Goal: Find specific page/section: Find specific page/section

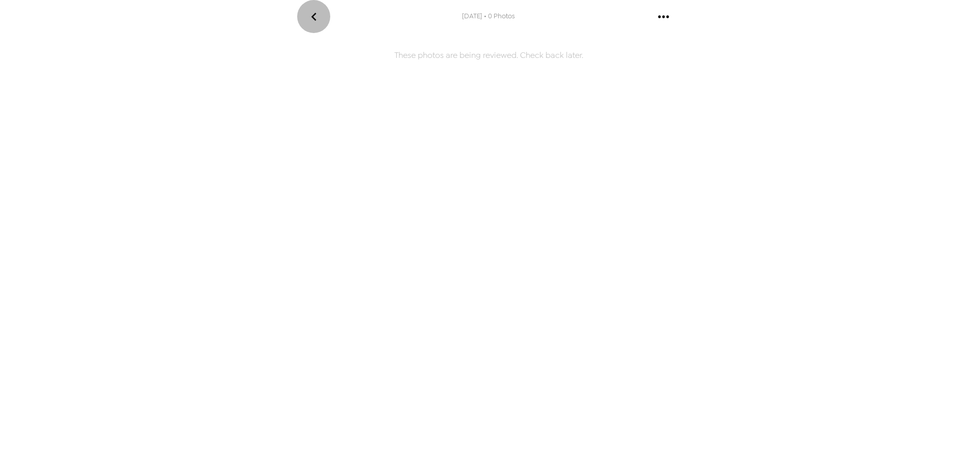
click at [314, 15] on icon "go back" at bounding box center [313, 17] width 5 height 8
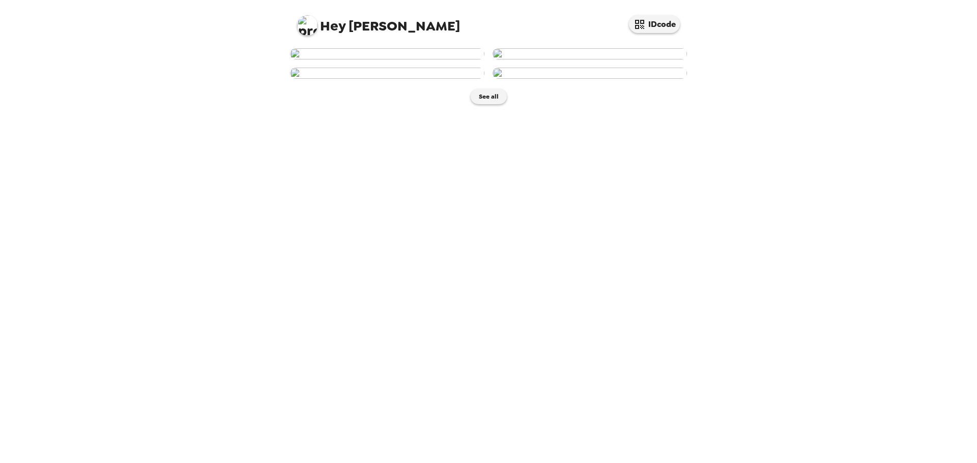
click at [413, 60] on img at bounding box center [387, 53] width 194 height 11
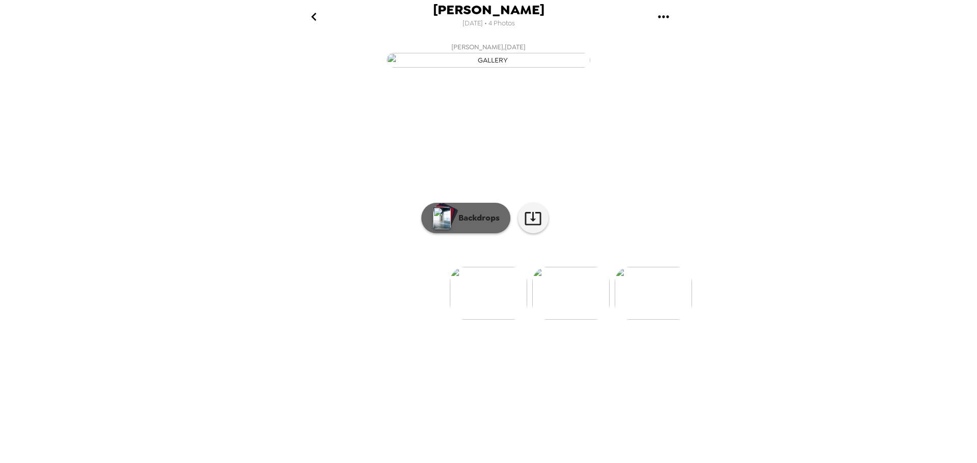
click at [446, 229] on img "button" at bounding box center [442, 218] width 18 height 22
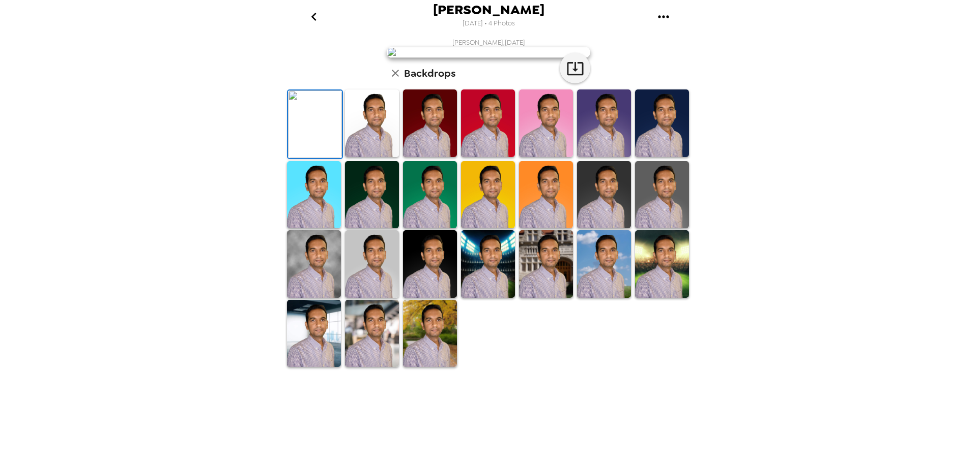
scroll to position [170, 0]
click at [372, 229] on img at bounding box center [372, 195] width 54 height 68
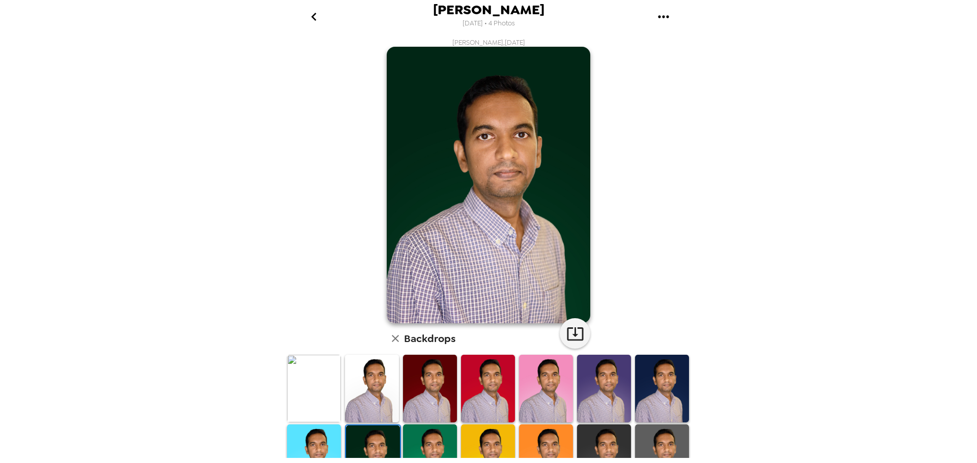
scroll to position [170, 0]
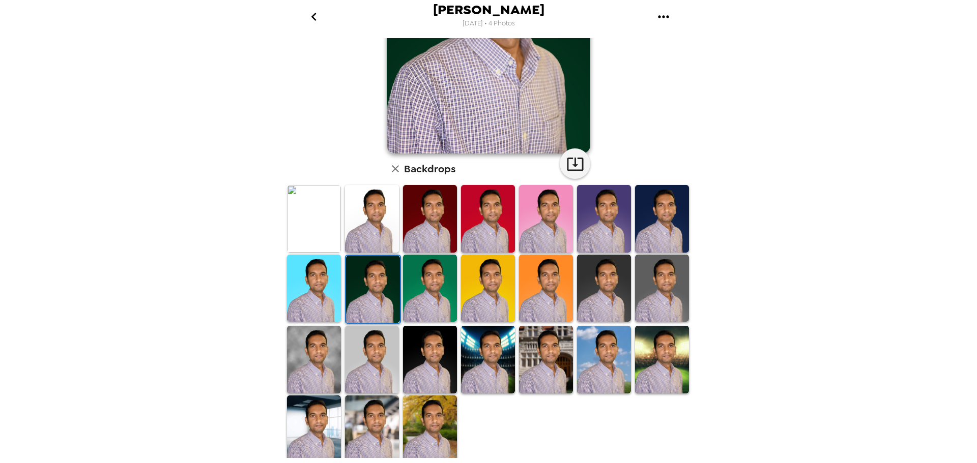
drag, startPoint x: 648, startPoint y: 282, endPoint x: 665, endPoint y: 277, distance: 17.2
click at [649, 282] on img at bounding box center [662, 289] width 54 height 68
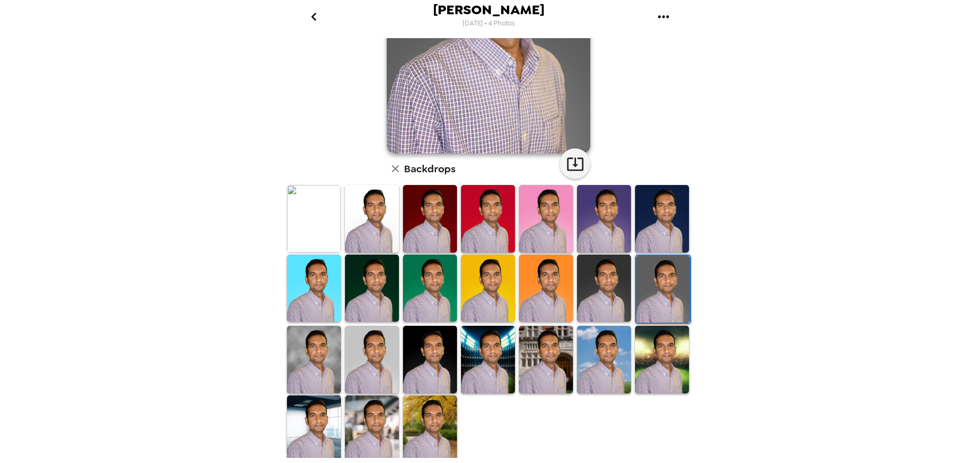
click at [416, 407] on img at bounding box center [430, 430] width 54 height 68
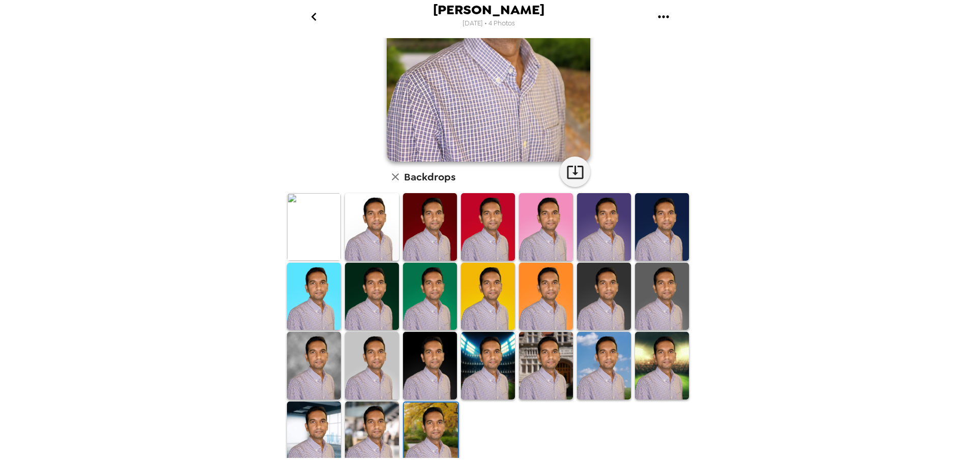
scroll to position [164, 0]
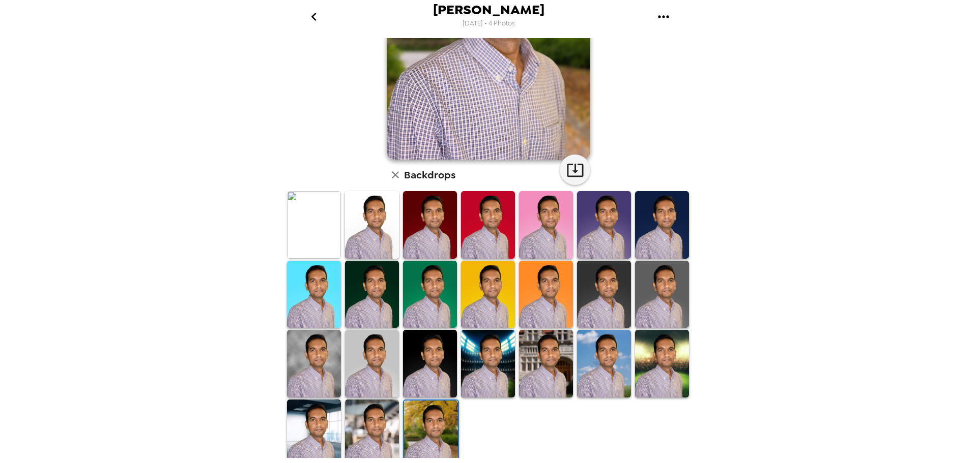
click at [375, 421] on img at bounding box center [372, 434] width 54 height 68
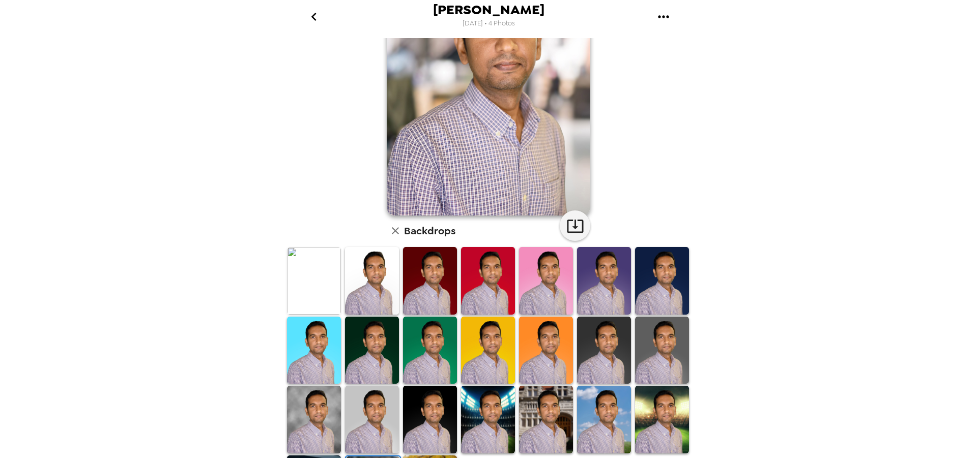
scroll to position [110, 0]
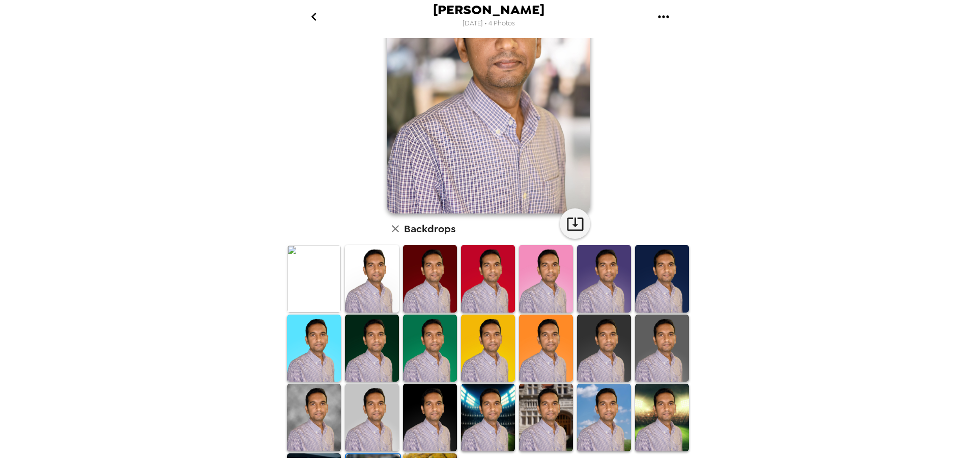
click at [303, 280] on img at bounding box center [314, 279] width 54 height 68
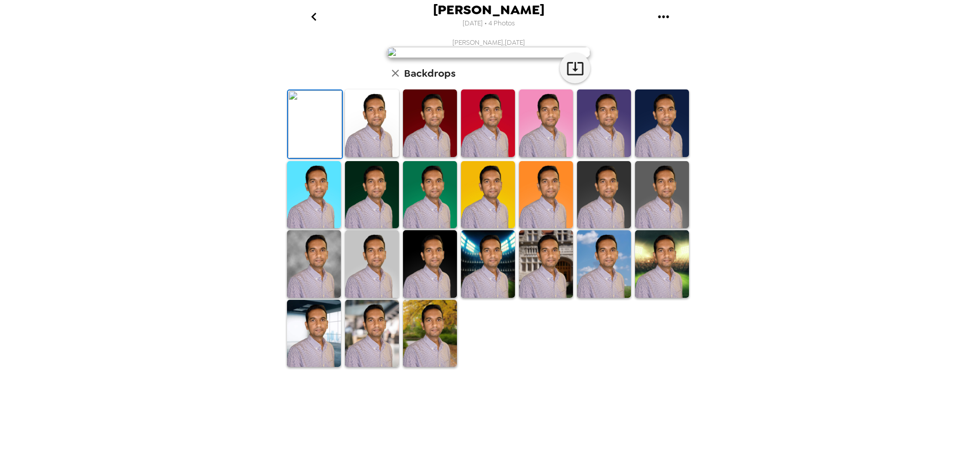
scroll to position [0, 0]
